Goal: Find specific page/section: Find specific page/section

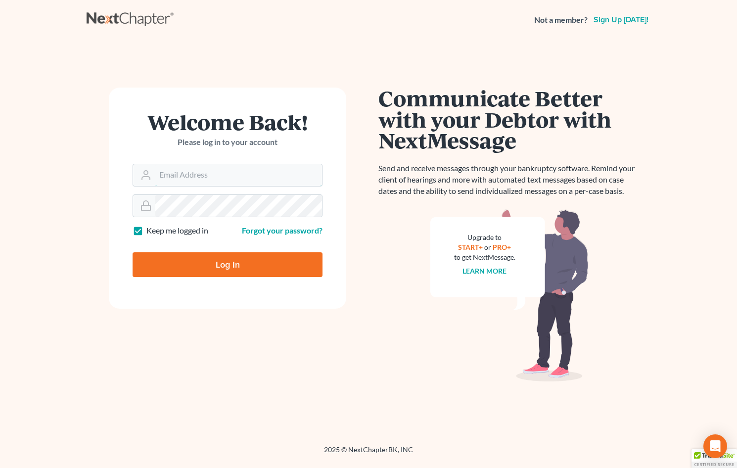
type input "tammys@4bankruptcy.com"
click at [278, 268] on input "Log In" at bounding box center [228, 264] width 190 height 25
type input "Thinking..."
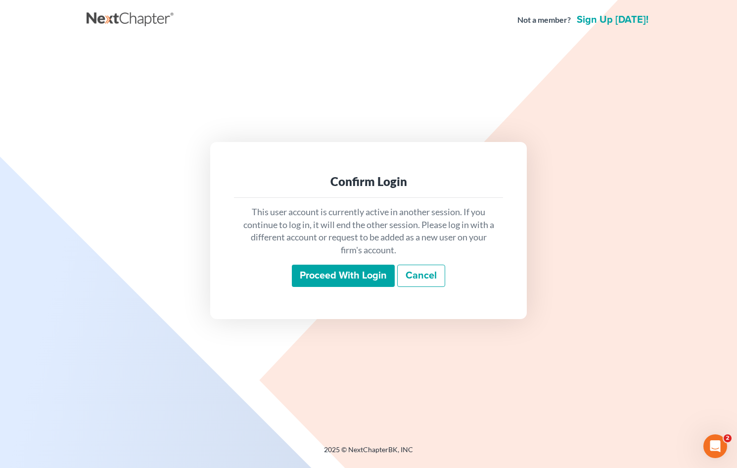
click at [356, 274] on input "Proceed with login" at bounding box center [343, 276] width 103 height 23
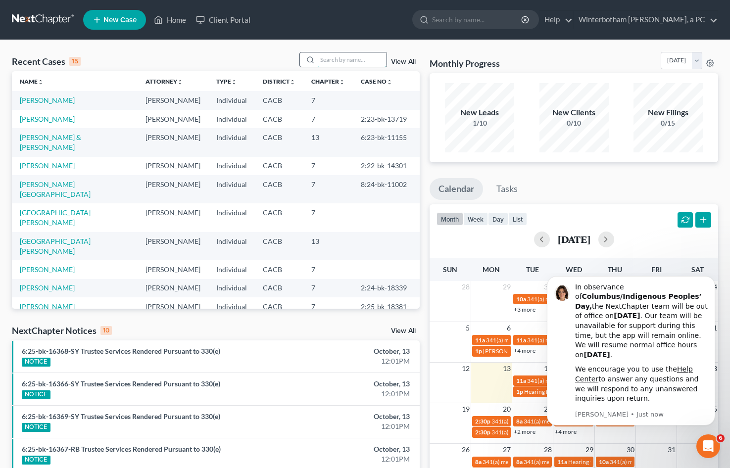
click at [357, 64] on input "search" at bounding box center [351, 59] width 69 height 14
type input "hoyas"
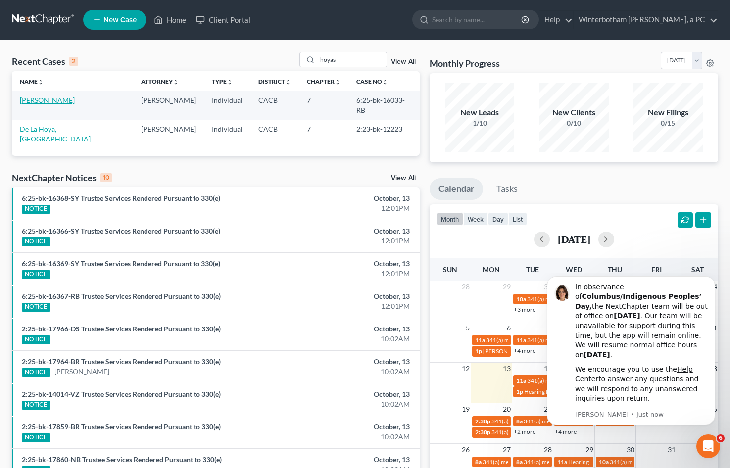
click at [51, 103] on link "[PERSON_NAME]" at bounding box center [47, 100] width 55 height 8
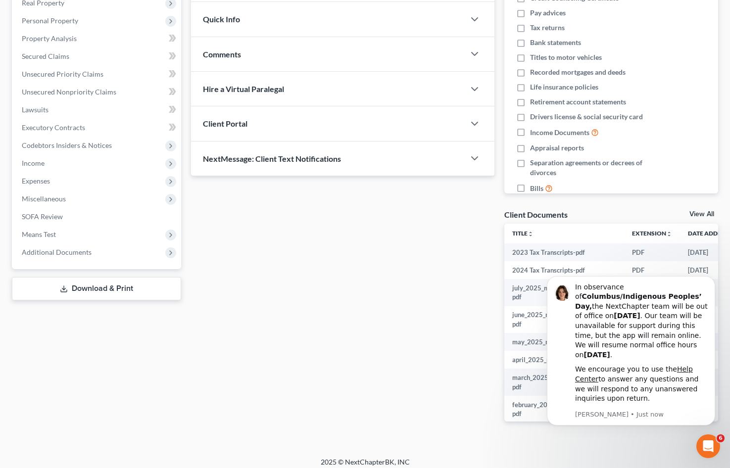
scroll to position [169, 0]
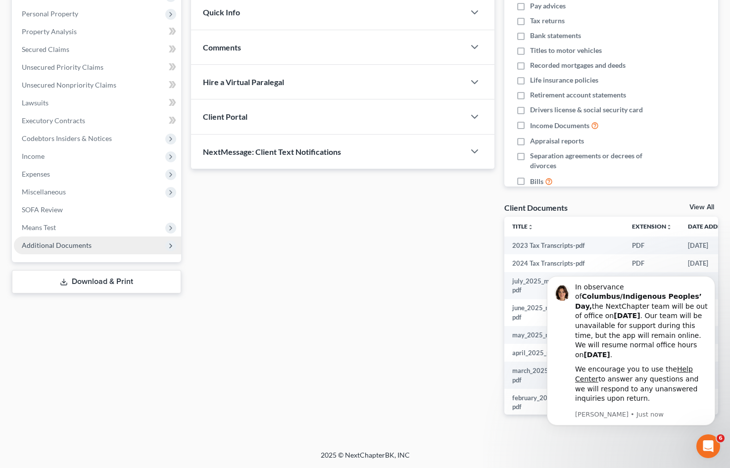
click at [76, 248] on span "Additional Documents" at bounding box center [57, 245] width 70 height 8
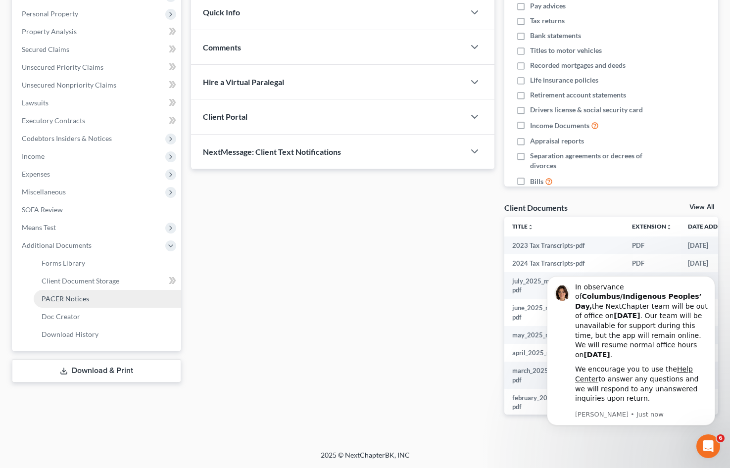
click at [75, 297] on span "PACER Notices" at bounding box center [65, 298] width 47 height 8
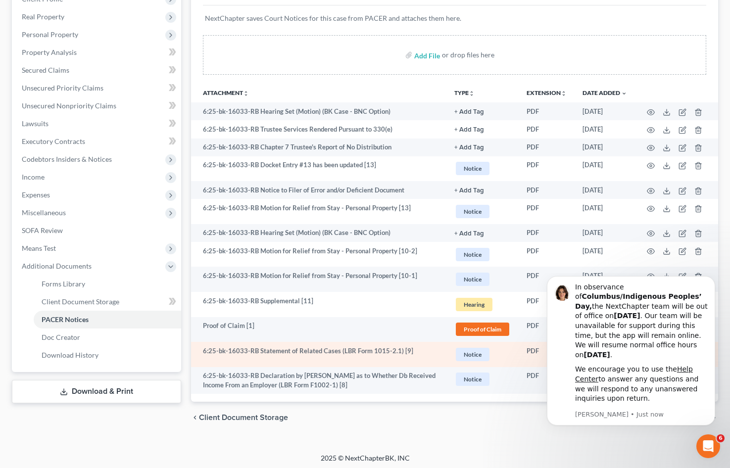
scroll to position [151, 0]
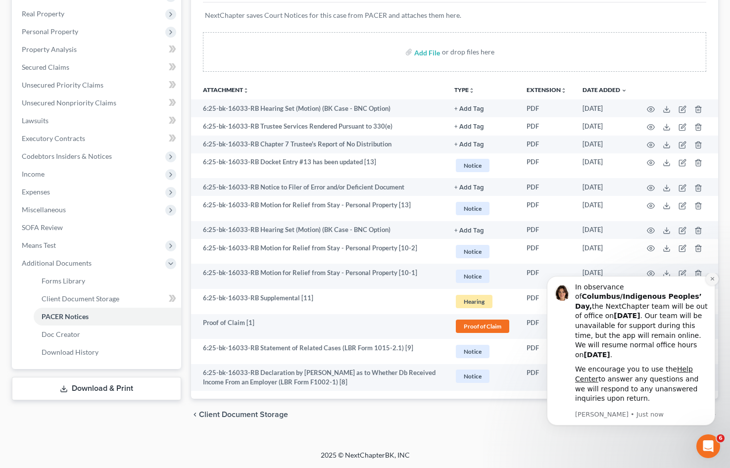
drag, startPoint x: 711, startPoint y: 288, endPoint x: 1250, endPoint y: 560, distance: 603.2
click at [711, 281] on icon "Dismiss notification" at bounding box center [711, 278] width 3 height 3
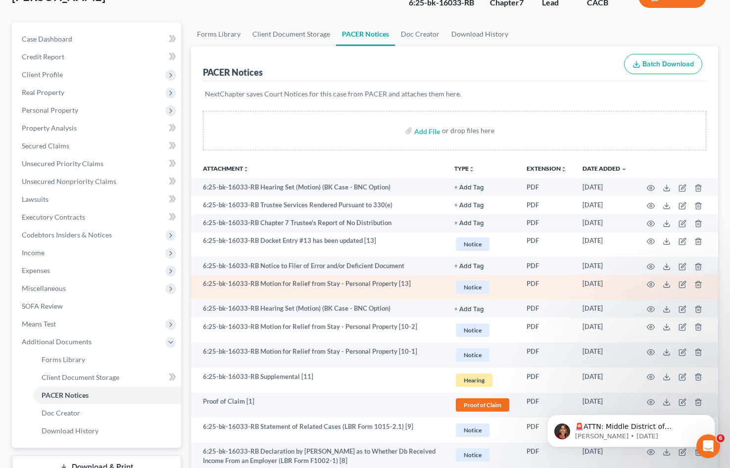
scroll to position [0, 0]
